Goal: Navigation & Orientation: Understand site structure

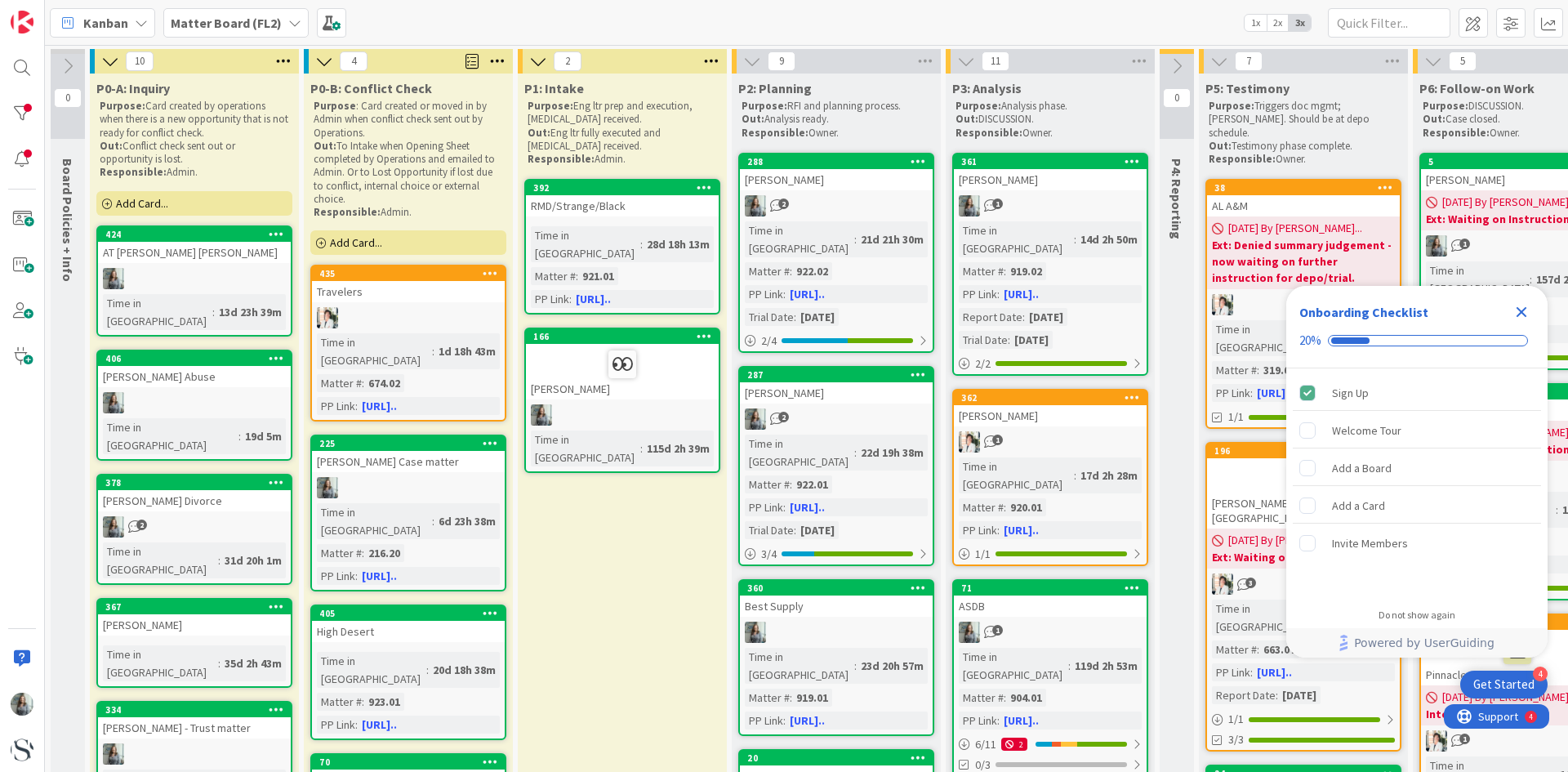
click at [1520, 310] on icon "Close Checklist" at bounding box center [1522, 313] width 11 height 11
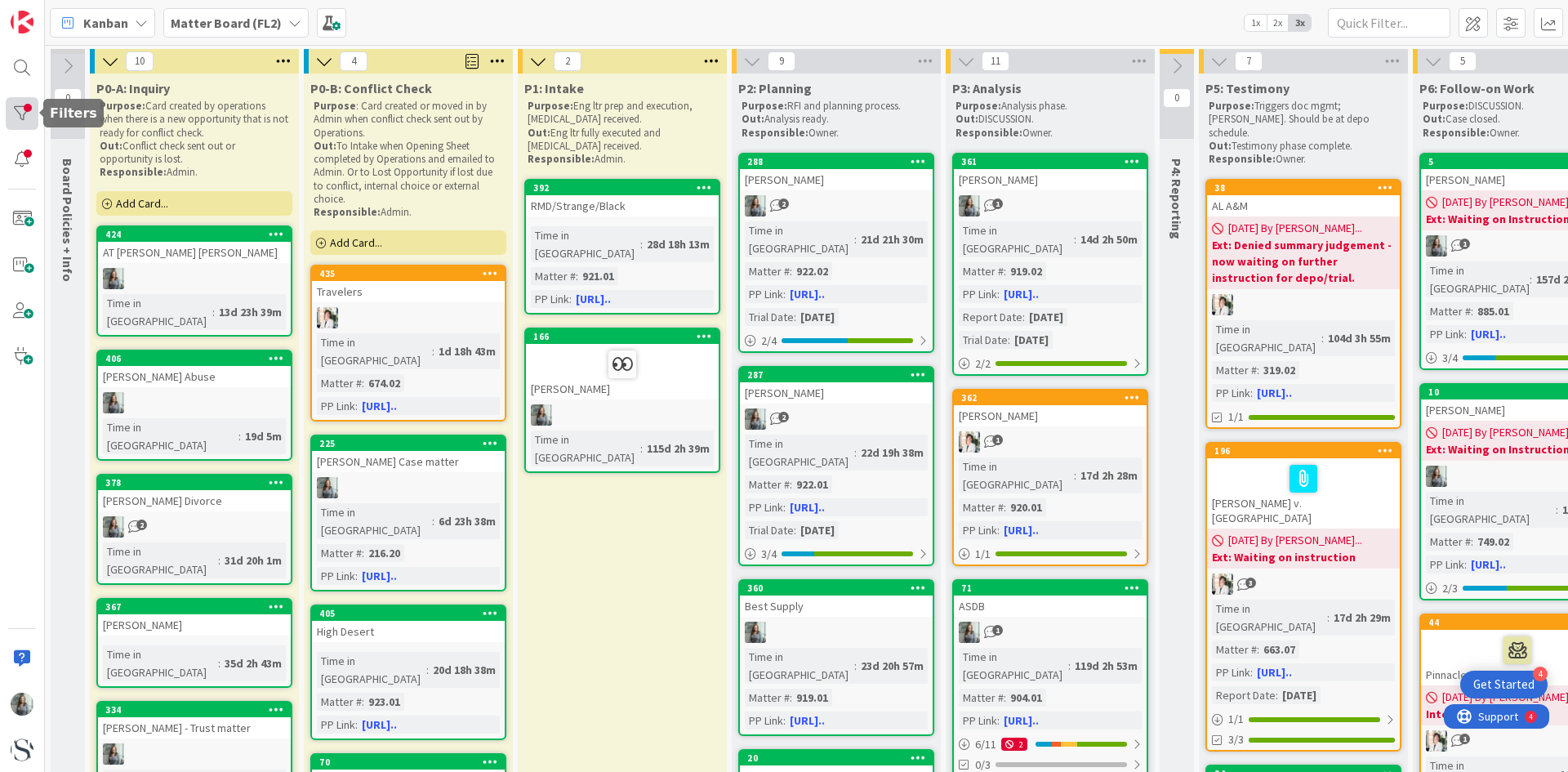
click at [31, 112] on div at bounding box center [22, 114] width 33 height 33
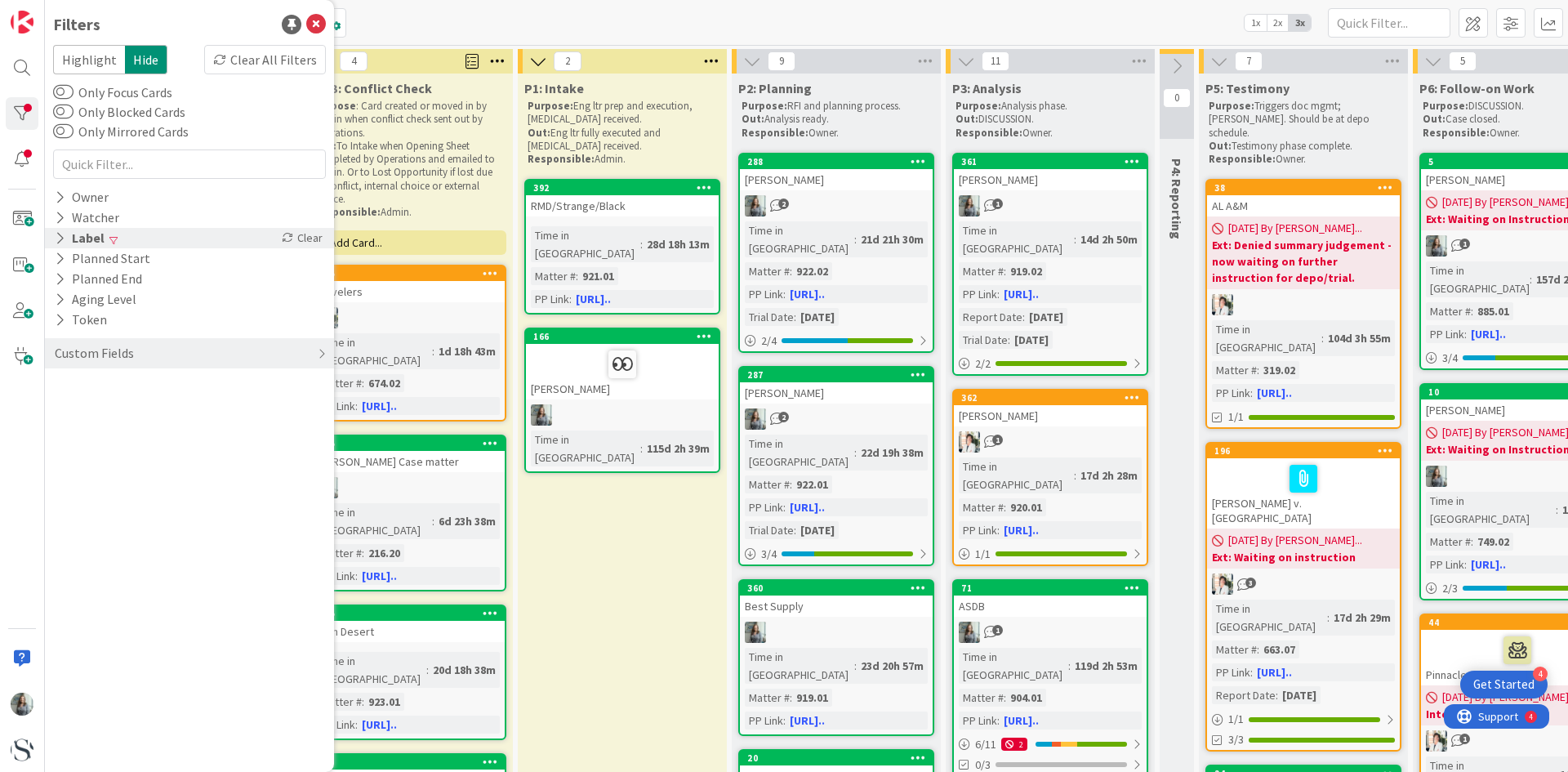
click at [63, 237] on icon at bounding box center [61, 238] width 11 height 14
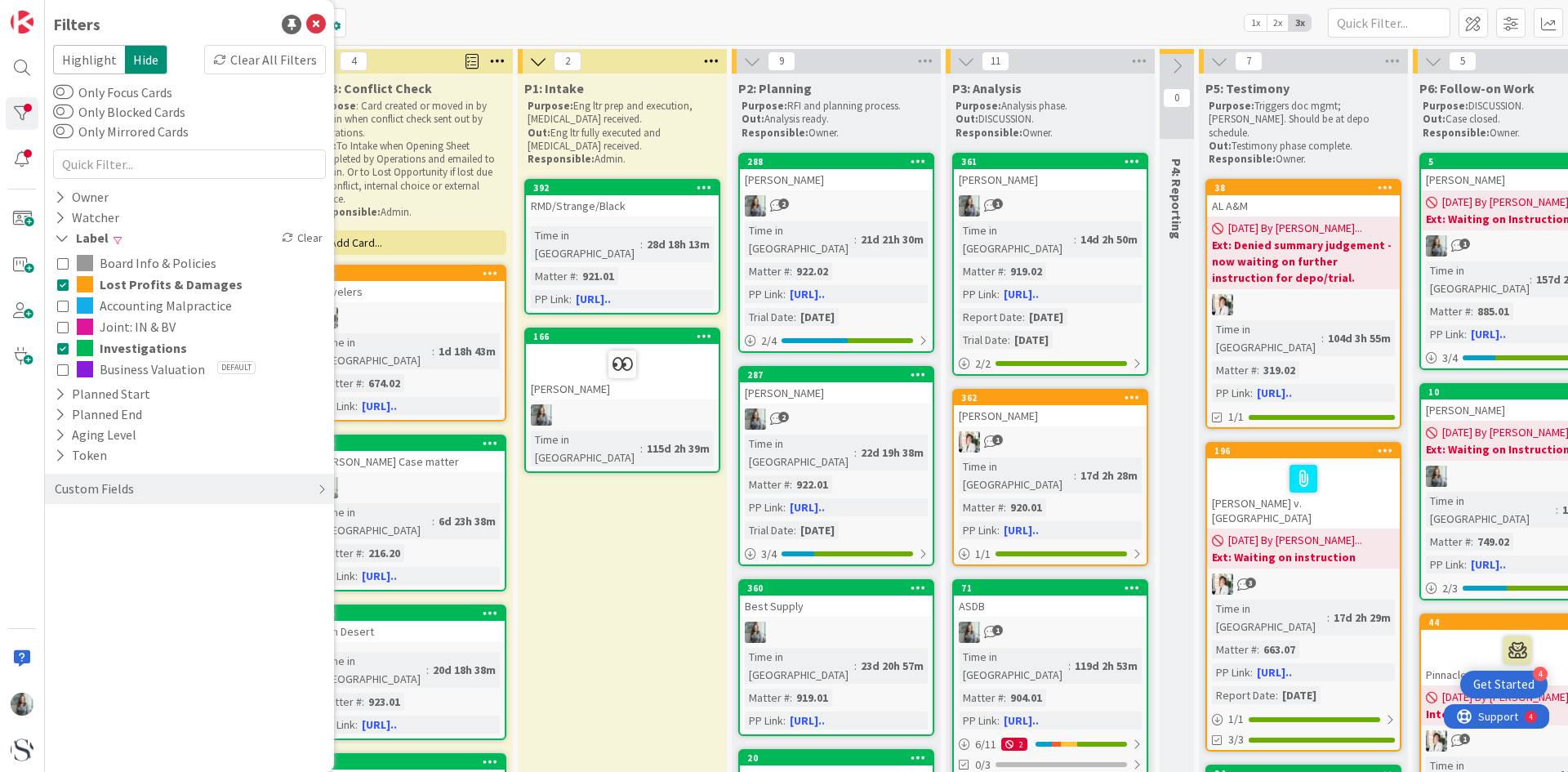
click at [63, 285] on icon at bounding box center [62, 284] width 11 height 11
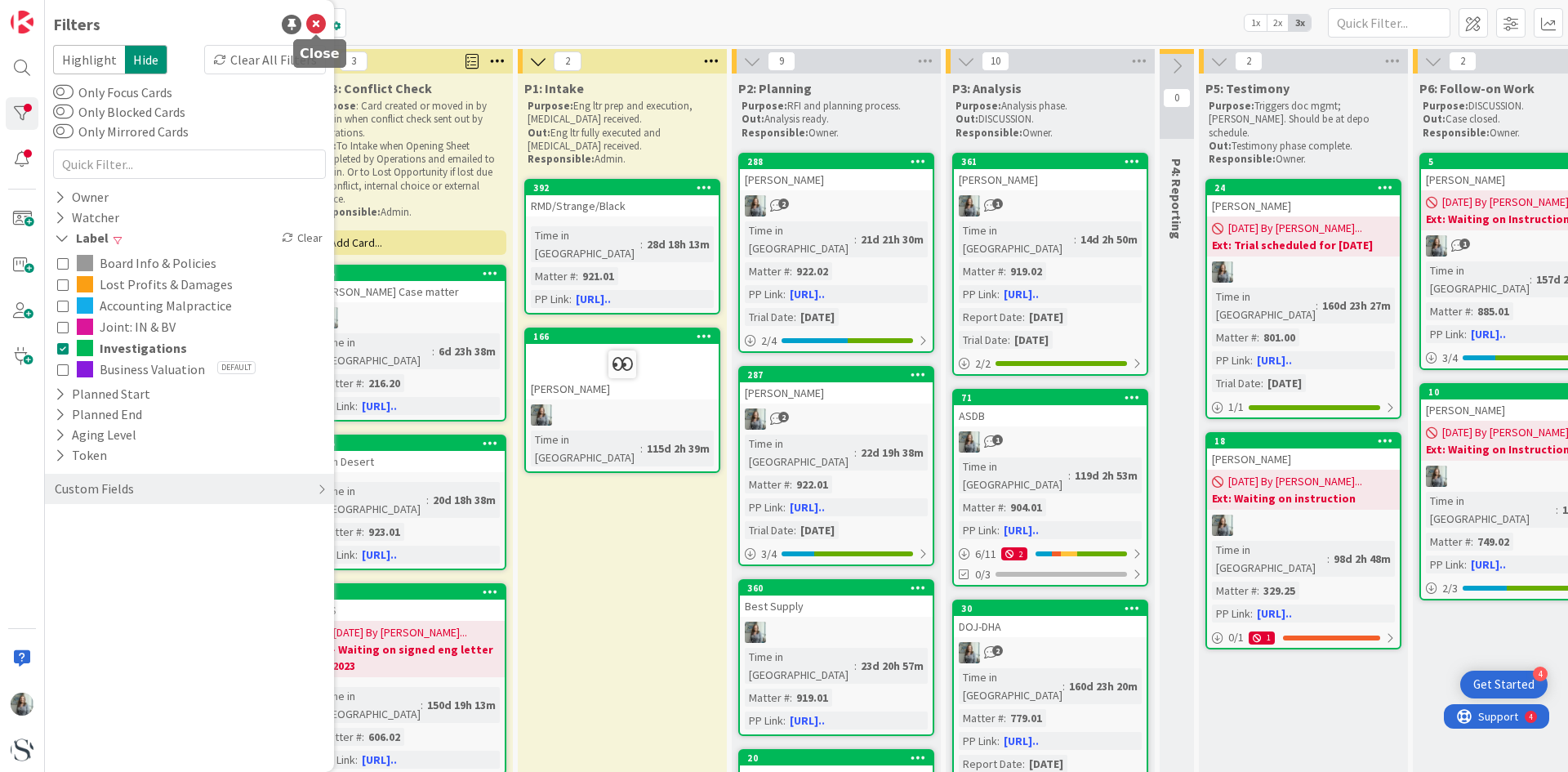
click at [315, 22] on icon at bounding box center [316, 24] width 19 height 19
